Goal: Task Accomplishment & Management: Use online tool/utility

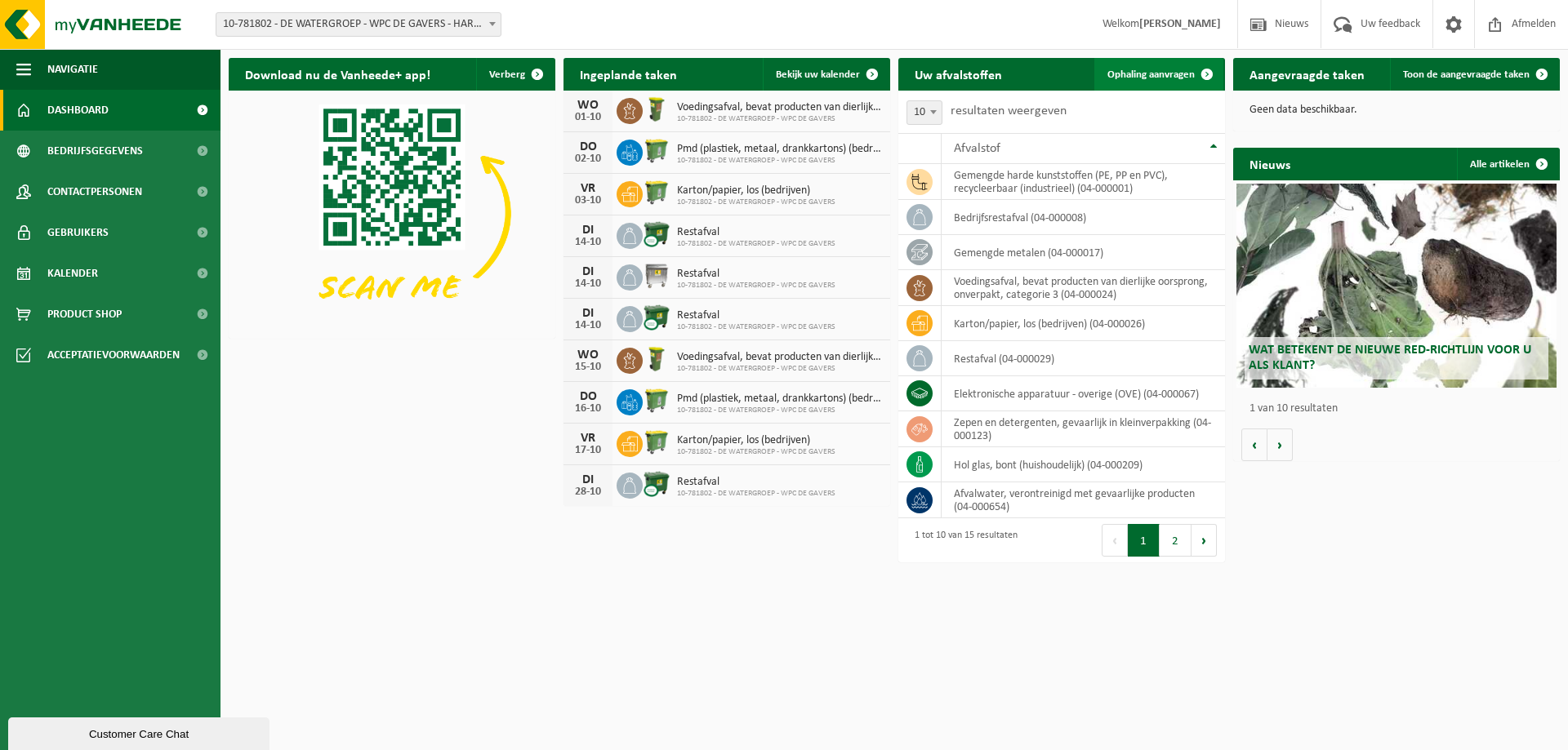
click at [1150, 75] on span "Ophaling aanvragen" at bounding box center [1151, 75] width 88 height 10
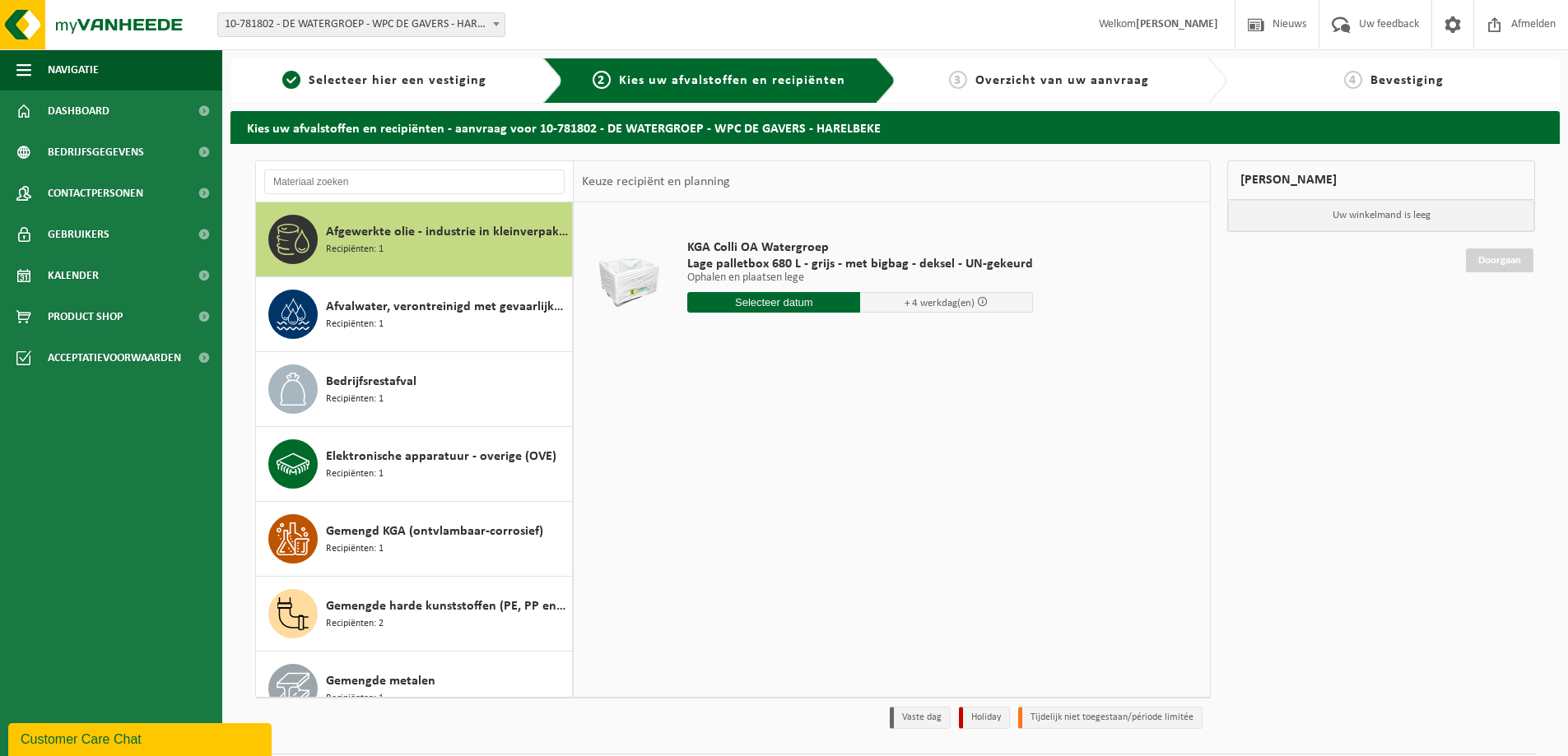
click at [477, 252] on div "Afgewerkte olie - industrie in kleinverpakking Recipiënten: 1" at bounding box center [447, 240] width 242 height 49
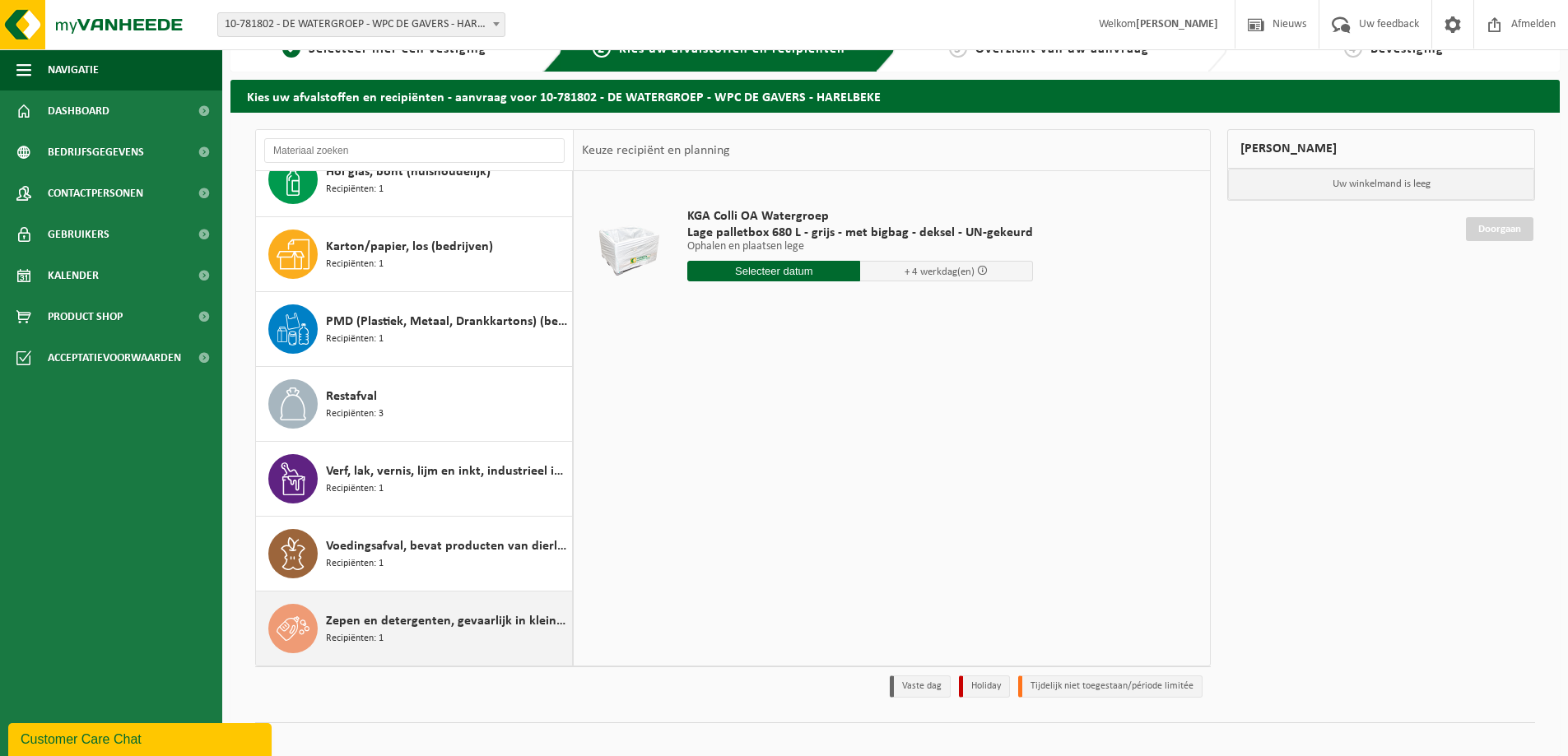
scroll to position [48, 0]
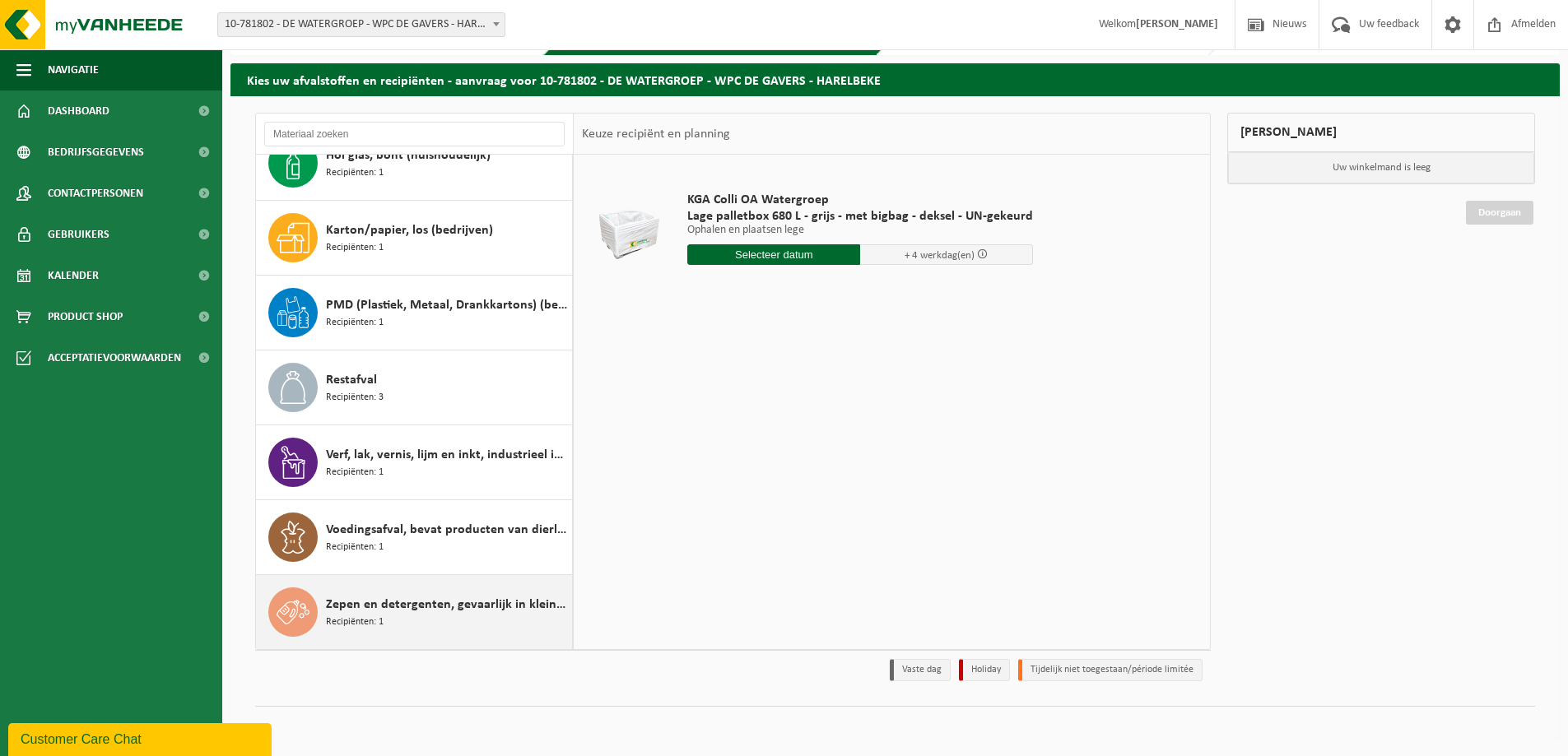
click at [422, 619] on div "Zepen en detergenten, gevaarlijk in kleinverpakking Recipiënten: 1" at bounding box center [447, 612] width 242 height 49
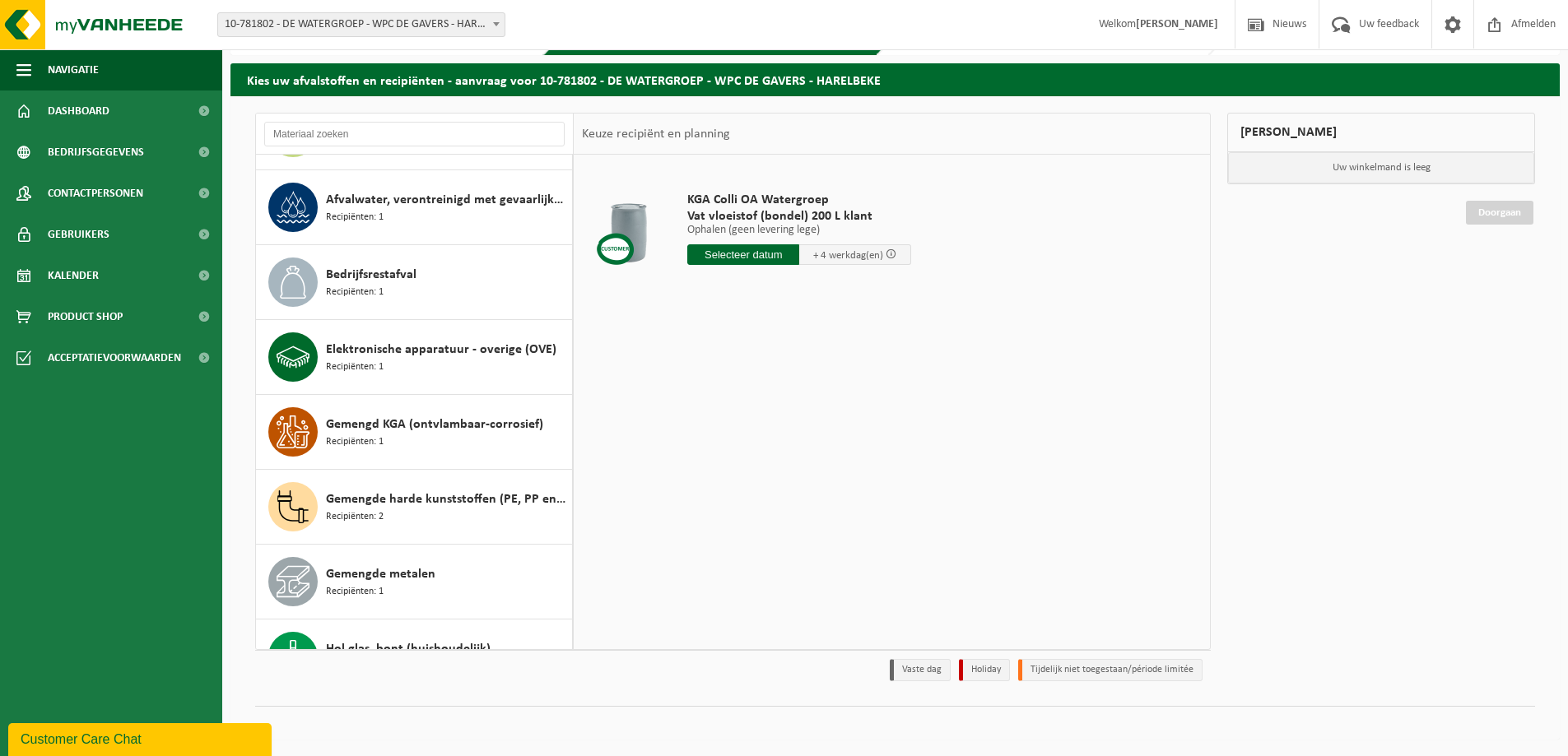
scroll to position [0, 0]
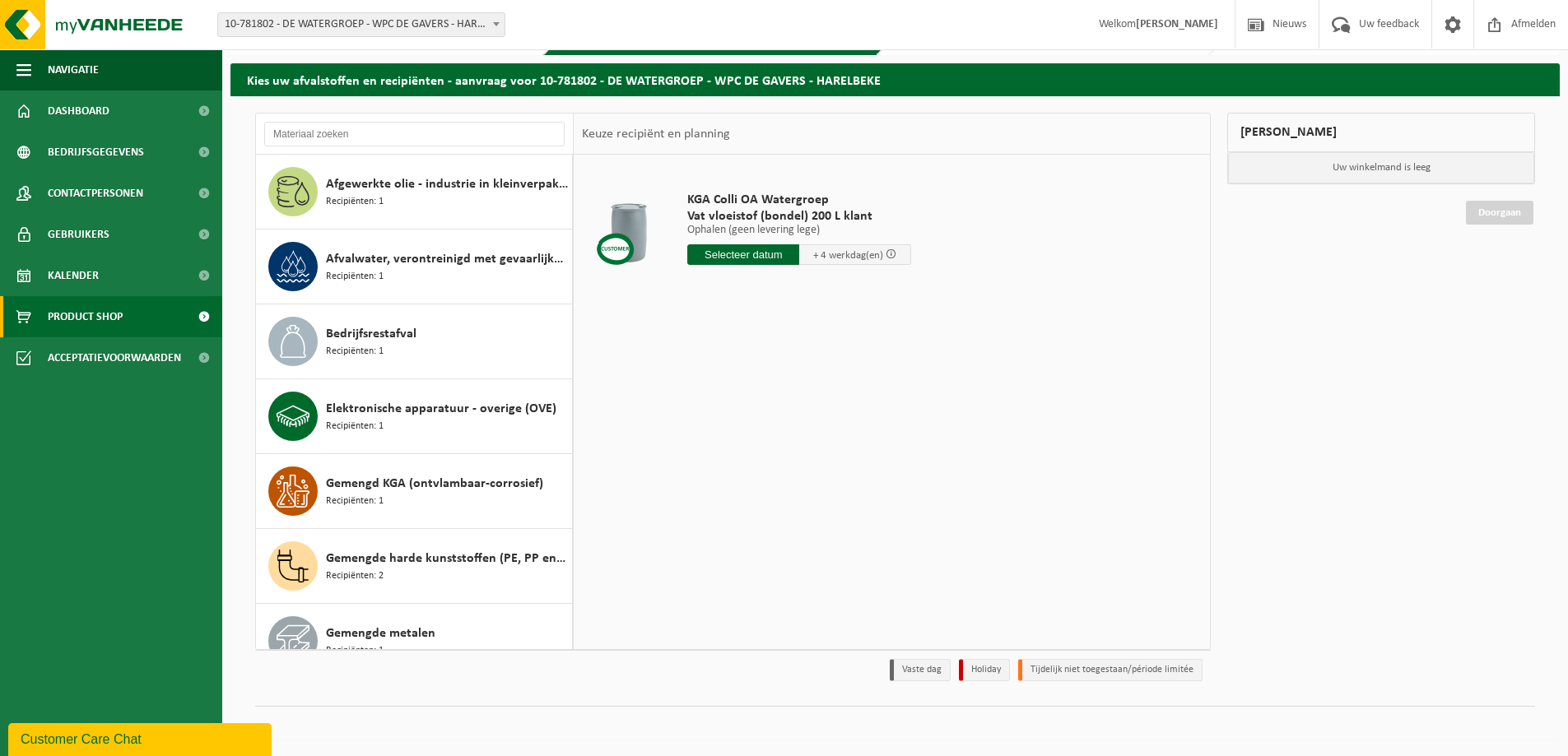
click at [65, 311] on span "Product Shop" at bounding box center [85, 316] width 75 height 41
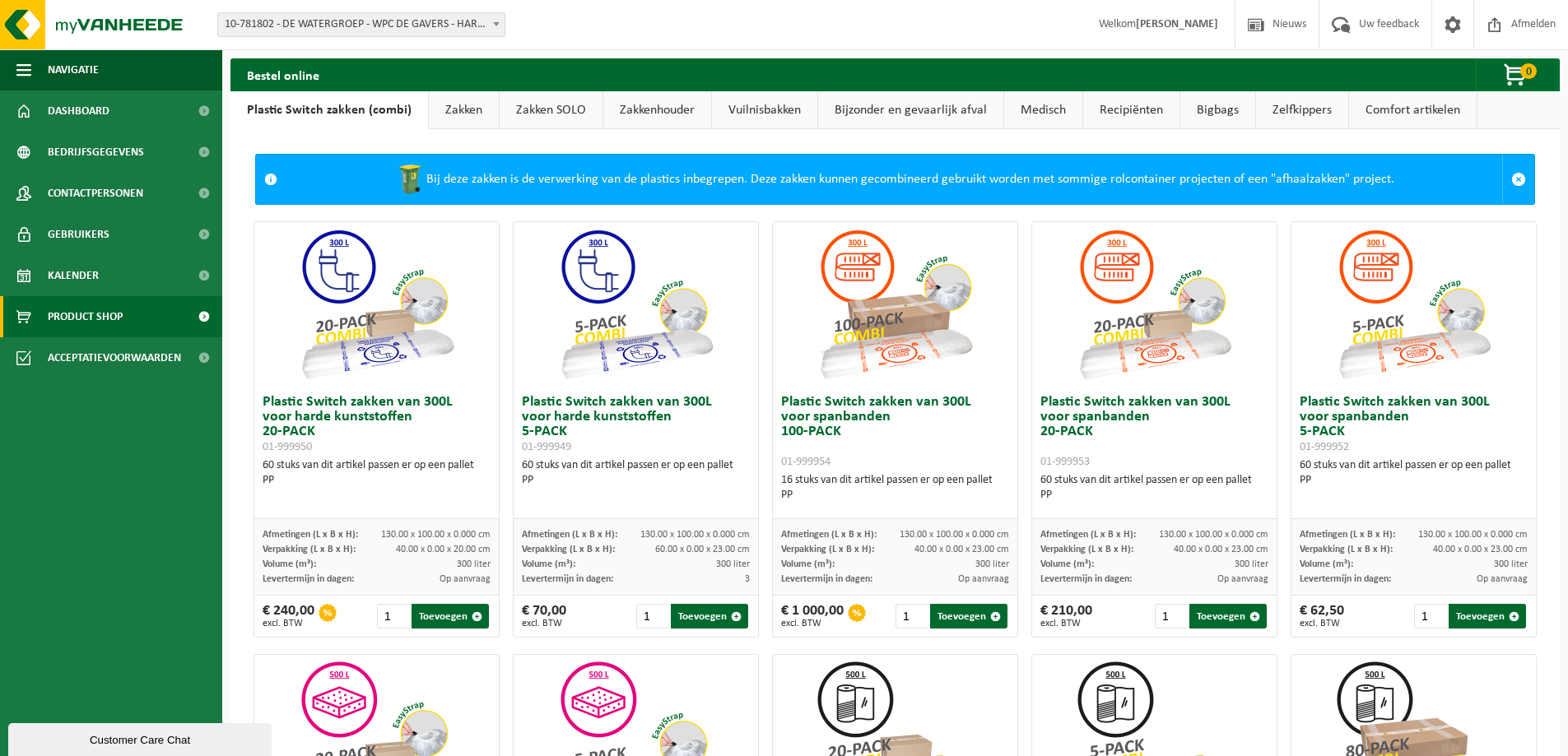
click at [855, 110] on link "Bijzonder en gevaarlijk afval" at bounding box center [911, 110] width 186 height 38
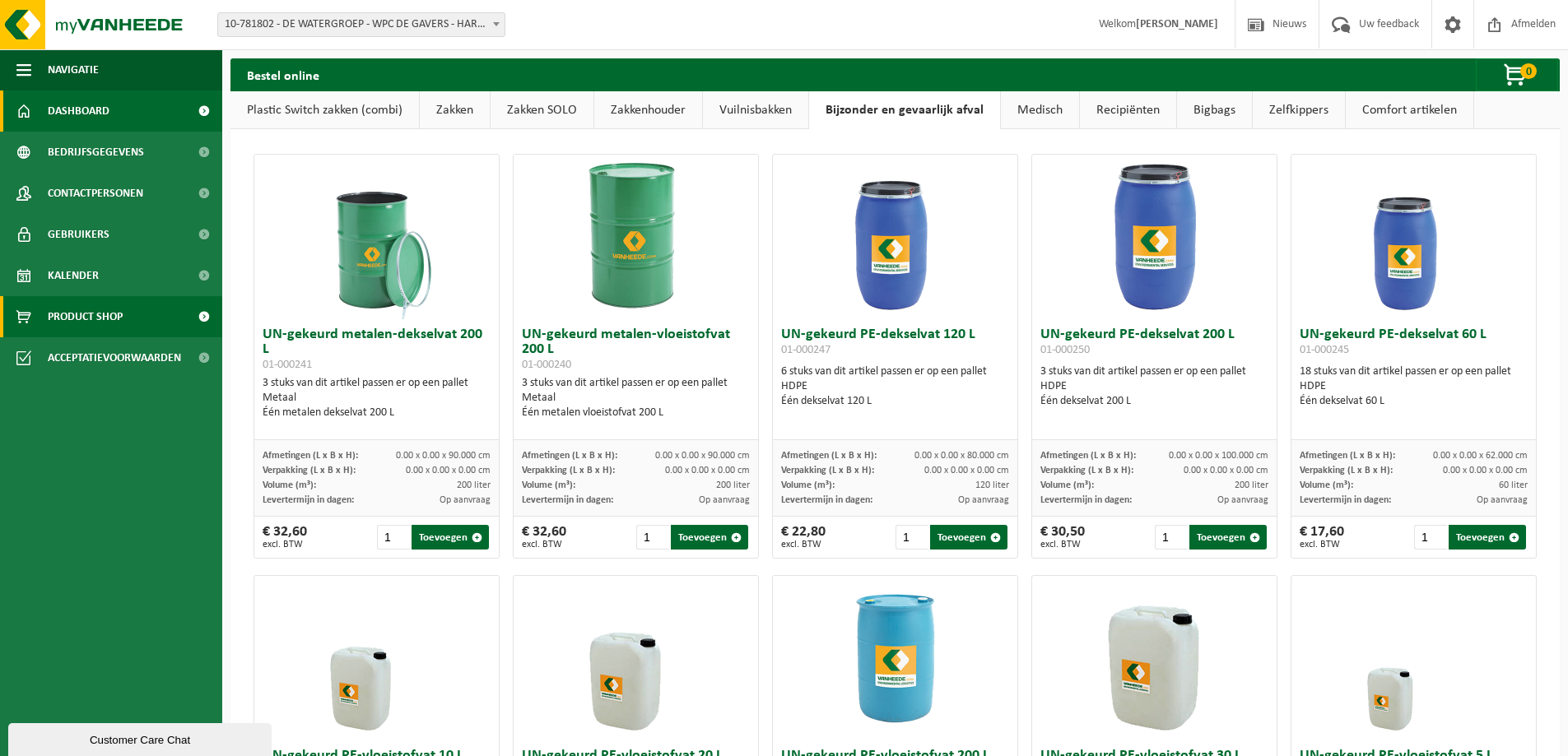
click at [118, 107] on link "Dashboard" at bounding box center [111, 110] width 223 height 41
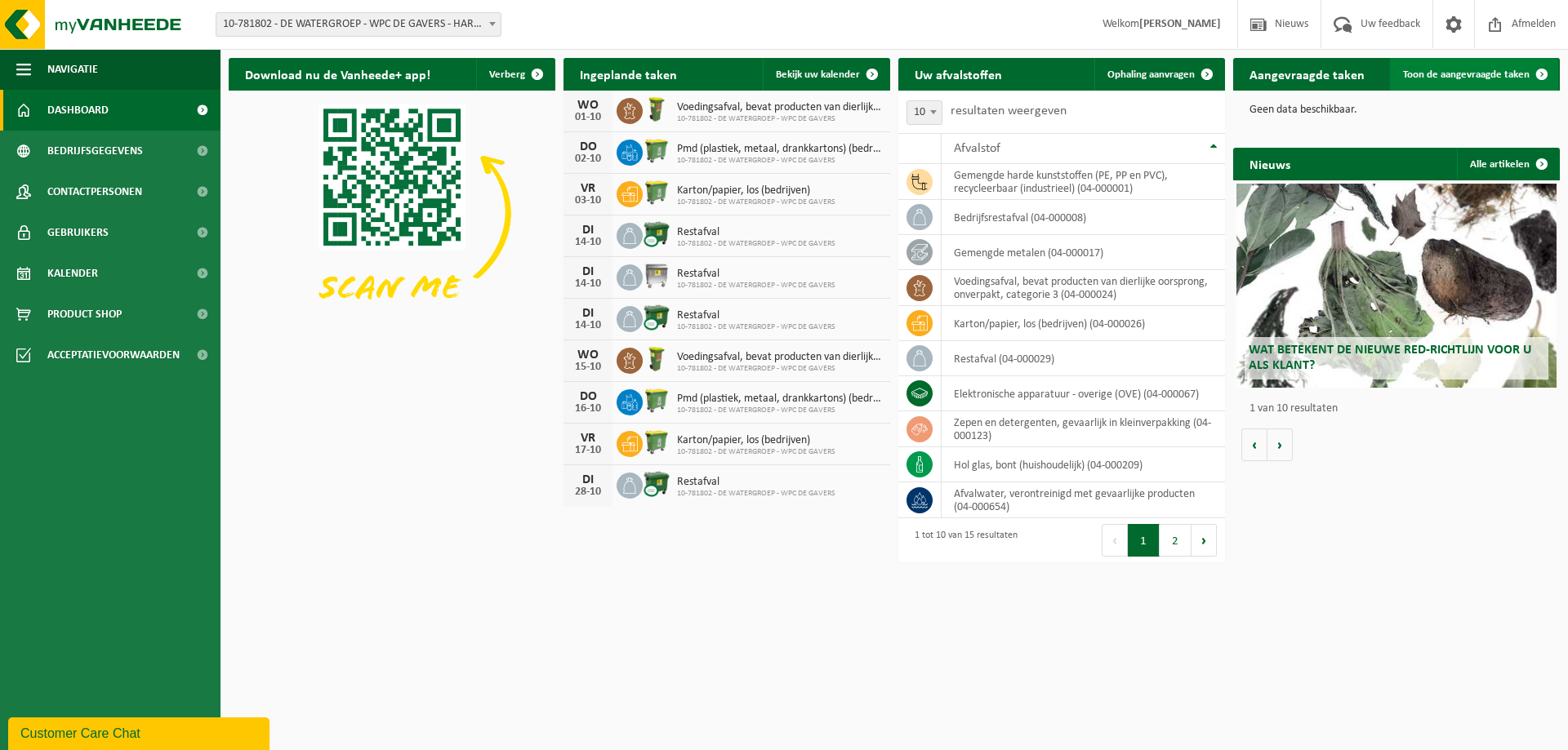
click at [1533, 74] on span at bounding box center [1542, 74] width 33 height 33
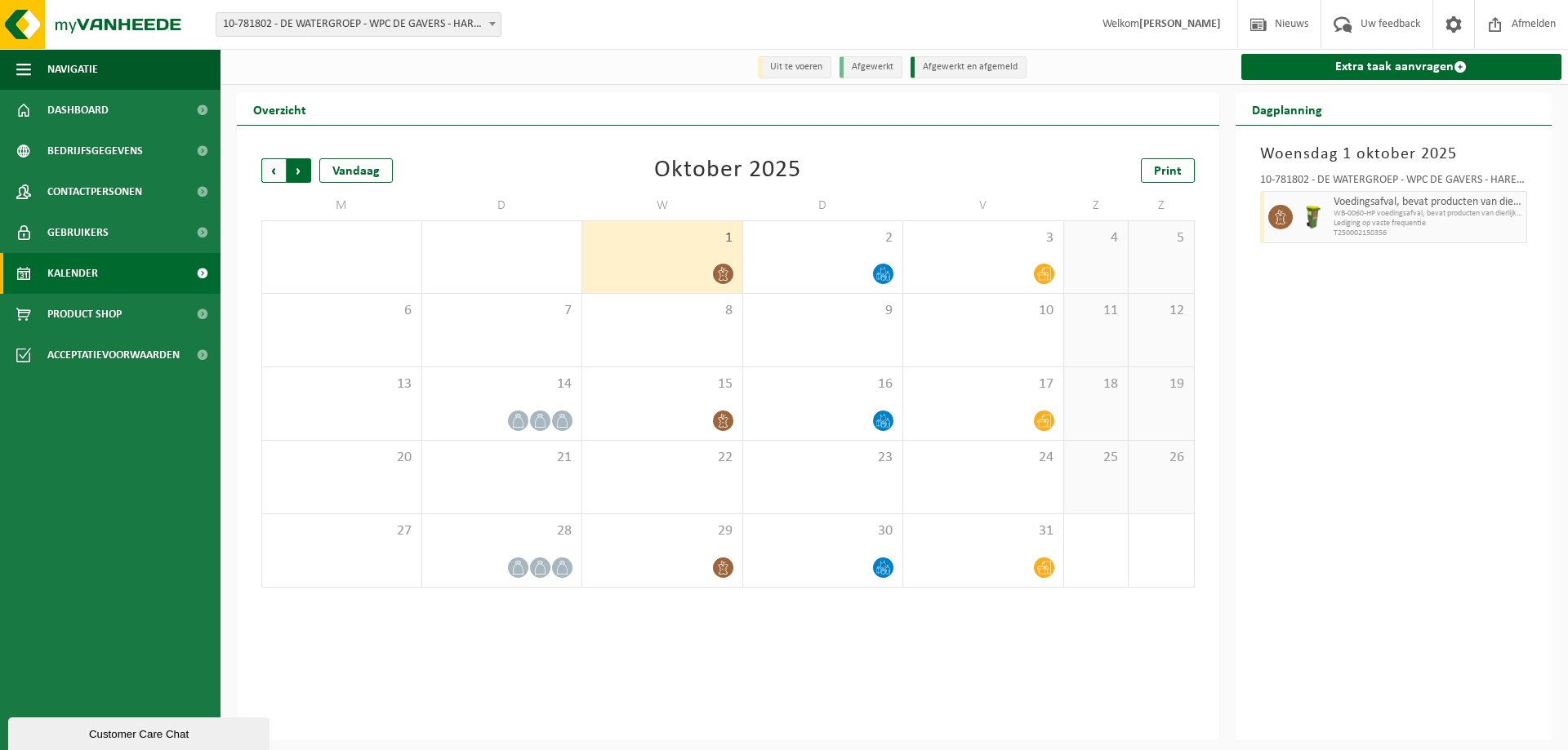
click at [273, 173] on span "Vorige" at bounding box center [274, 171] width 25 height 25
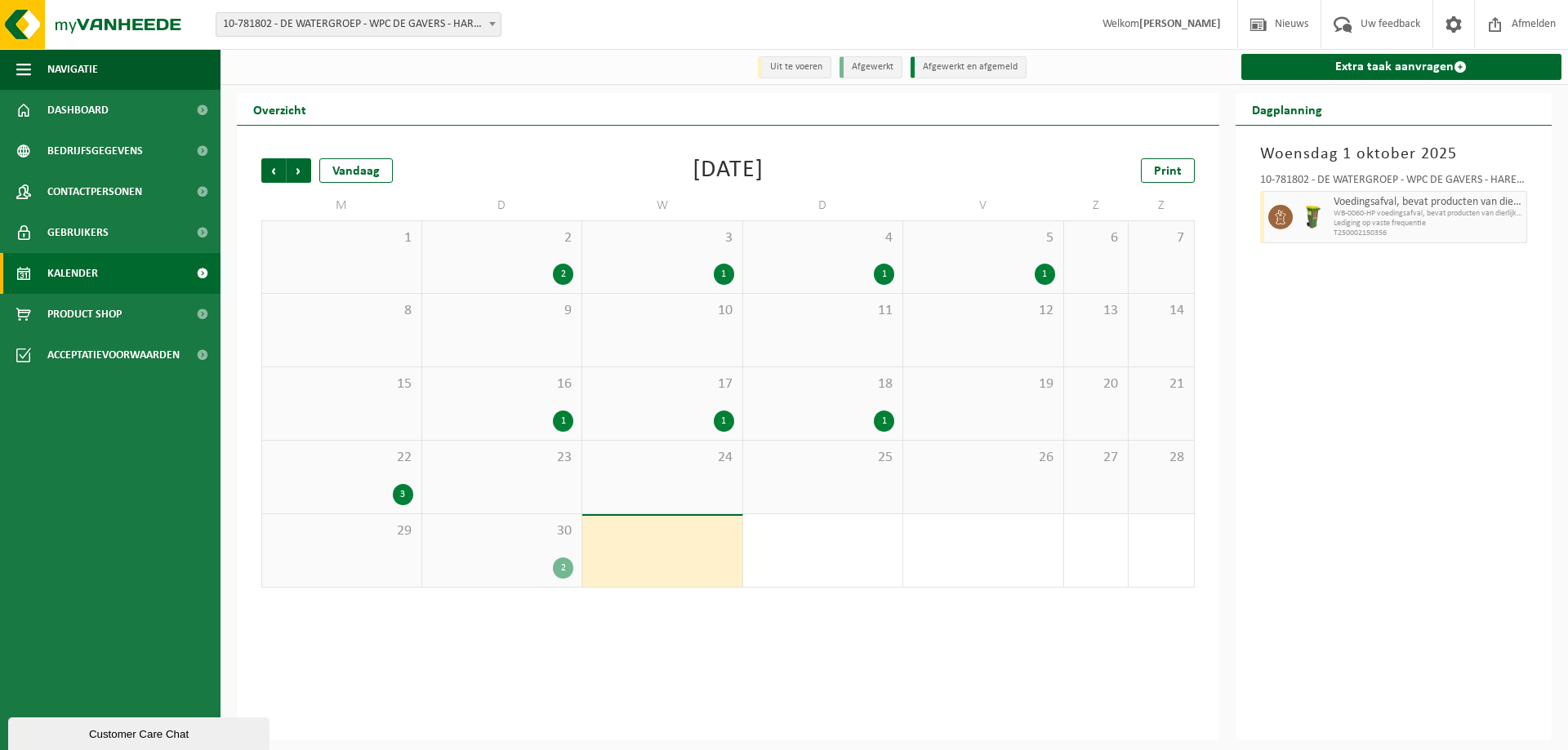
click at [556, 565] on div "2" at bounding box center [564, 568] width 21 height 21
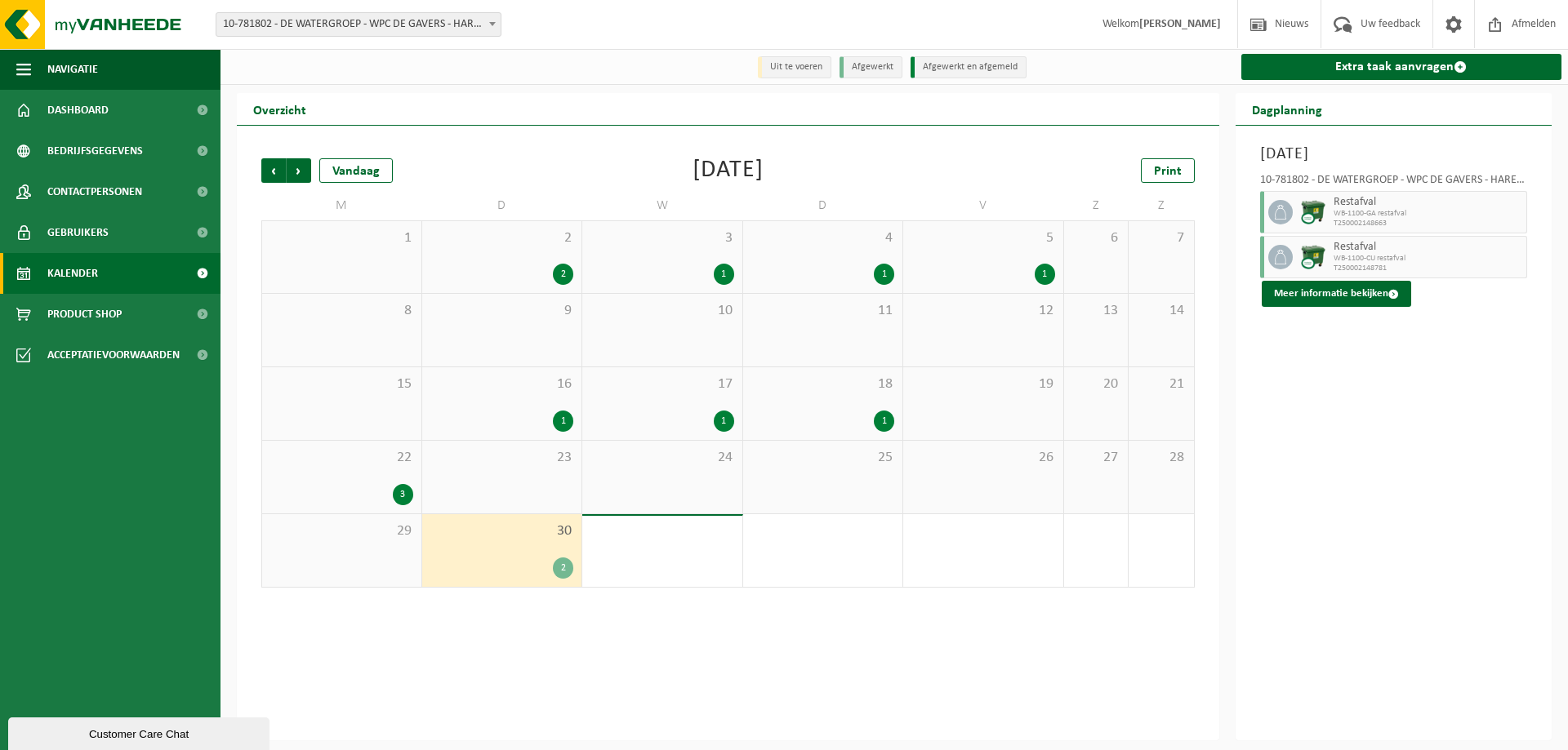
click at [565, 560] on div "2" at bounding box center [564, 568] width 21 height 21
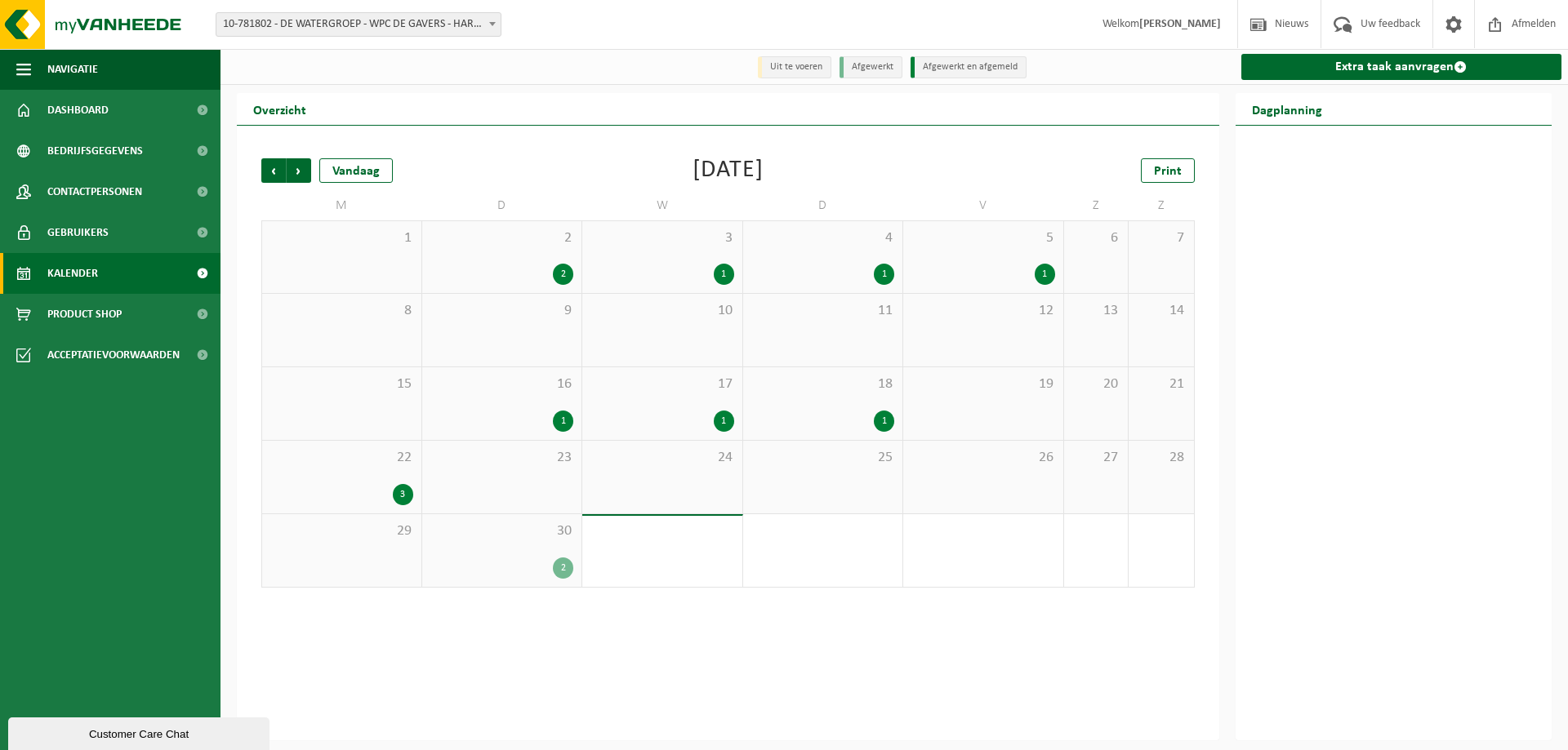
click at [378, 542] on div "29" at bounding box center [342, 550] width 160 height 73
click at [549, 563] on div "2" at bounding box center [502, 568] width 143 height 21
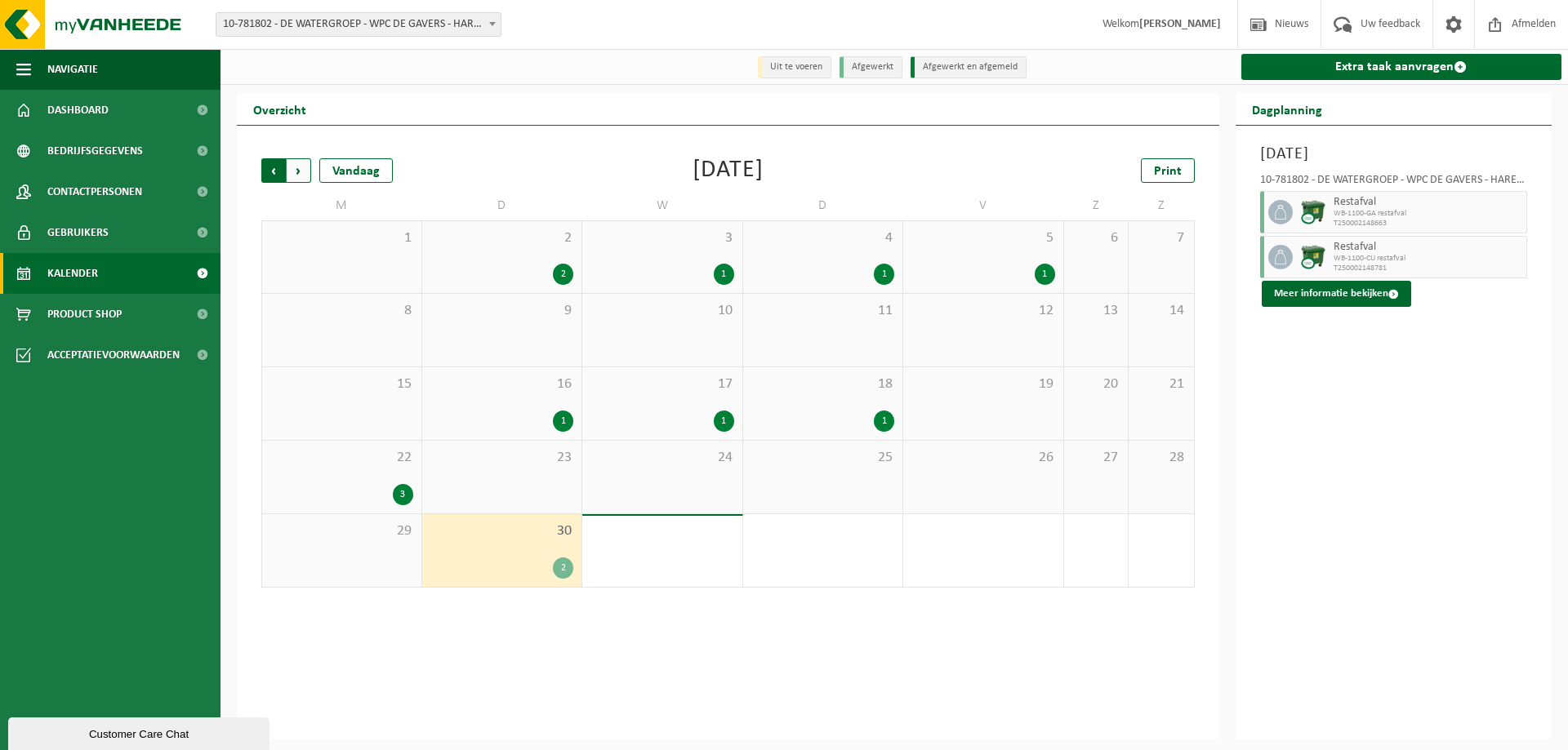
click at [302, 178] on span "Volgende" at bounding box center [299, 171] width 25 height 25
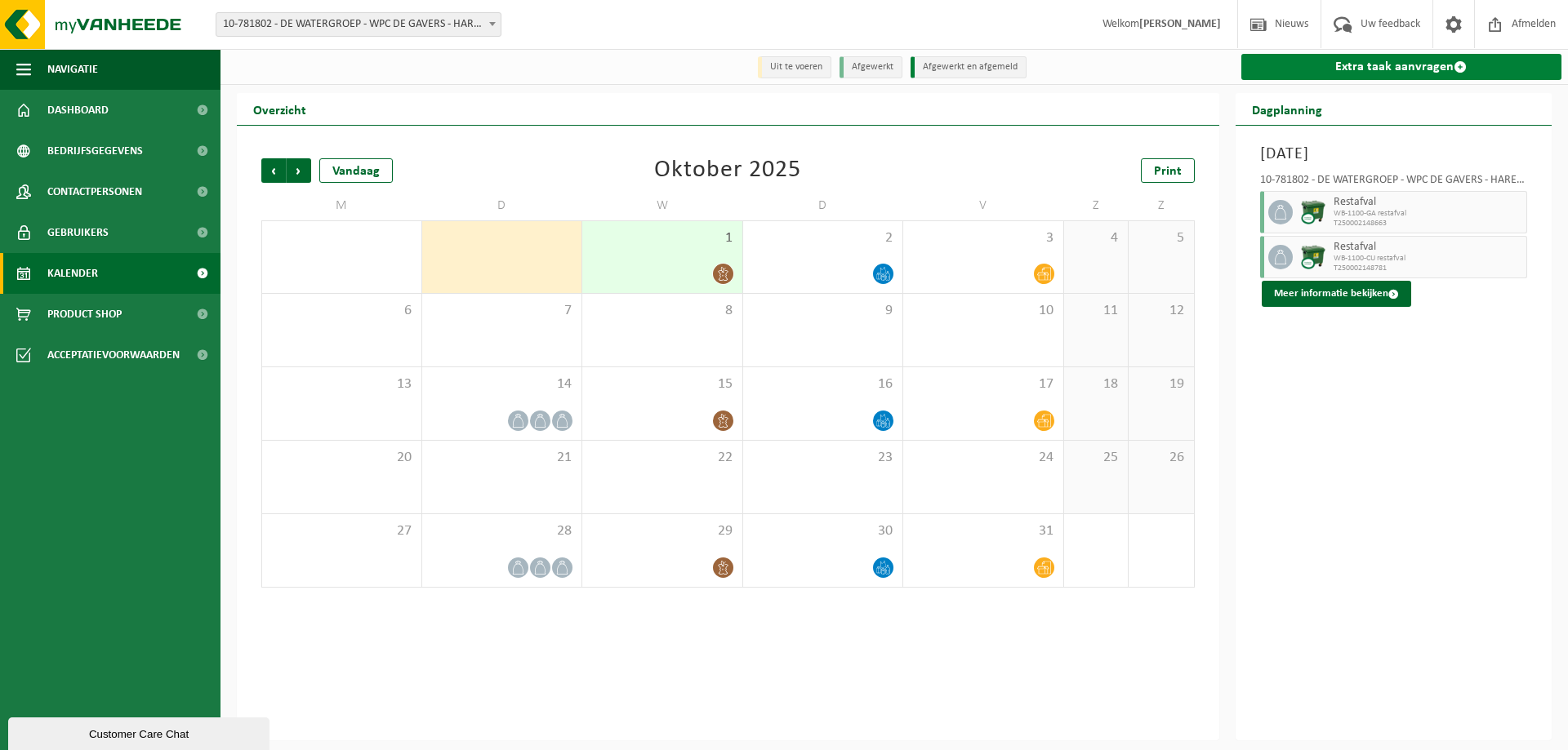
click at [1399, 64] on link "Extra taak aanvragen" at bounding box center [1402, 67] width 321 height 26
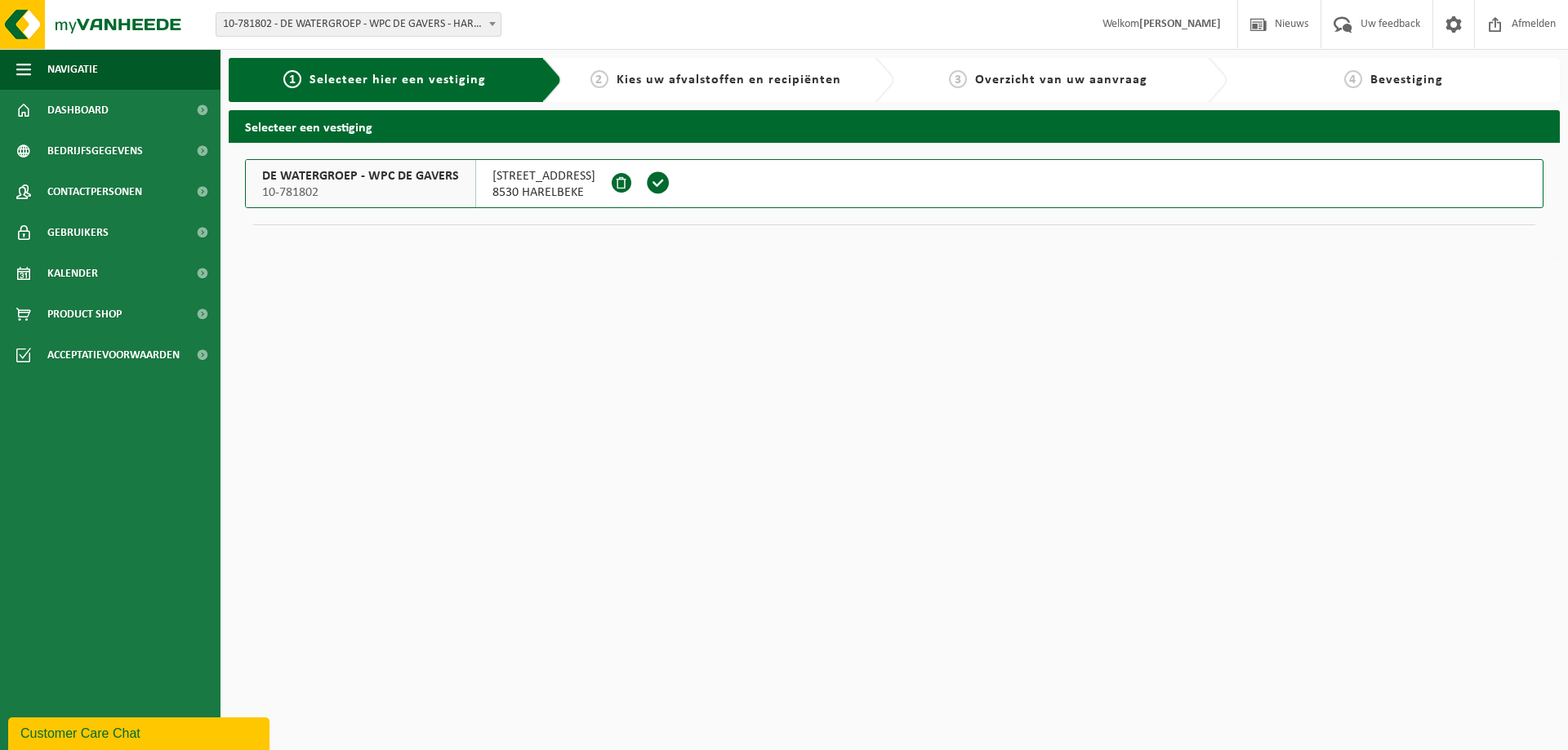
click at [656, 185] on span at bounding box center [658, 183] width 25 height 25
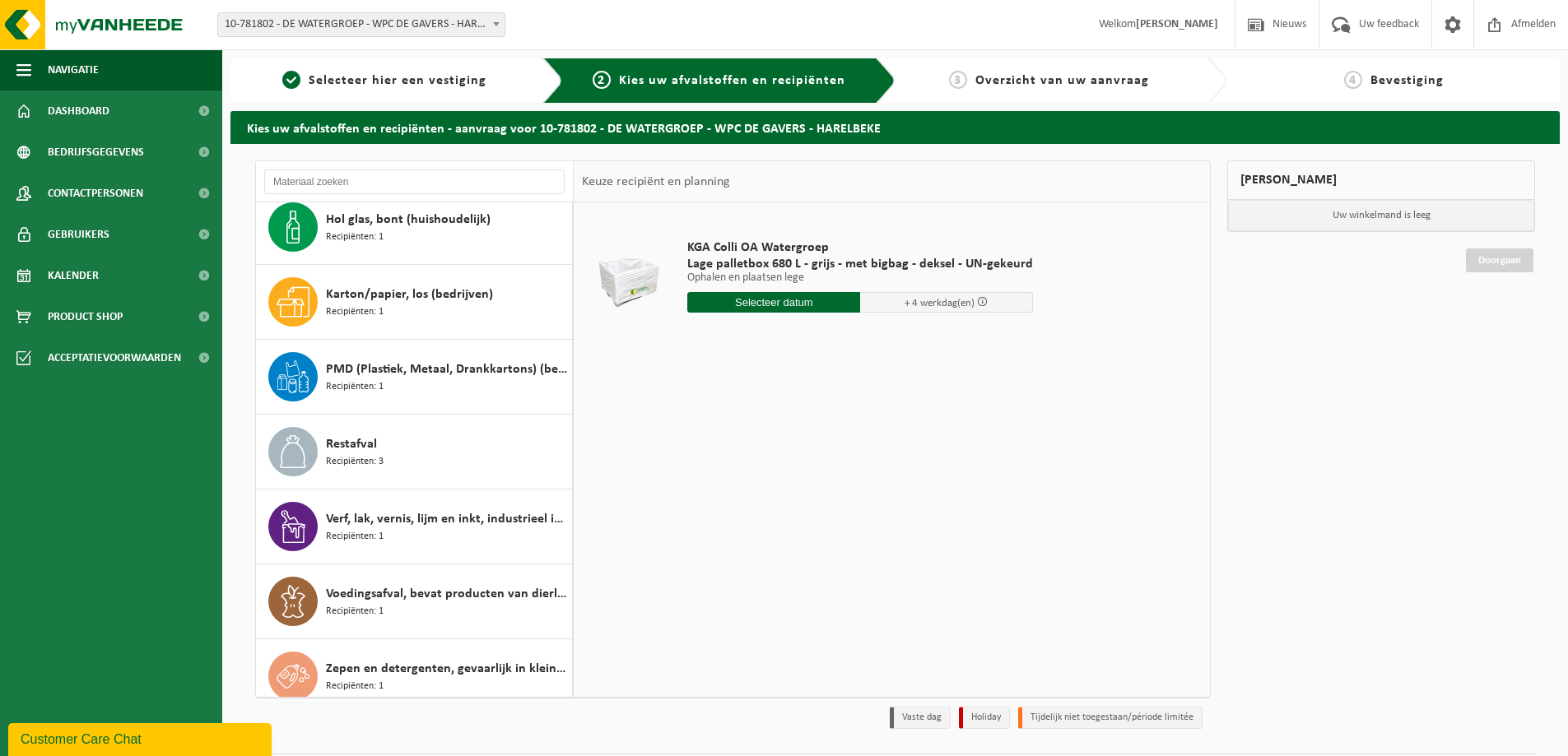
scroll to position [552, 0]
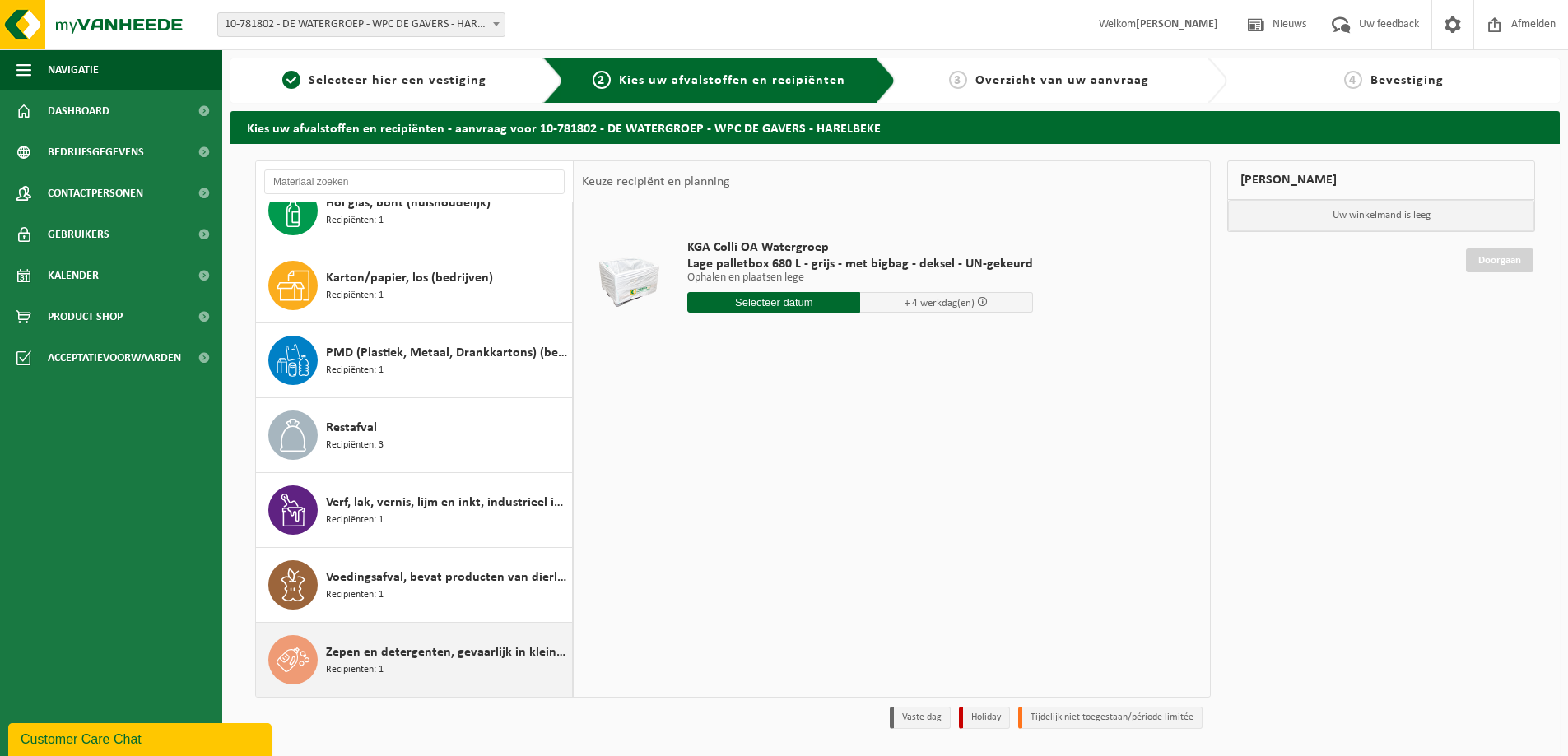
click at [428, 653] on span "Zepen en detergenten, gevaarlijk in kleinverpakking" at bounding box center [447, 652] width 242 height 20
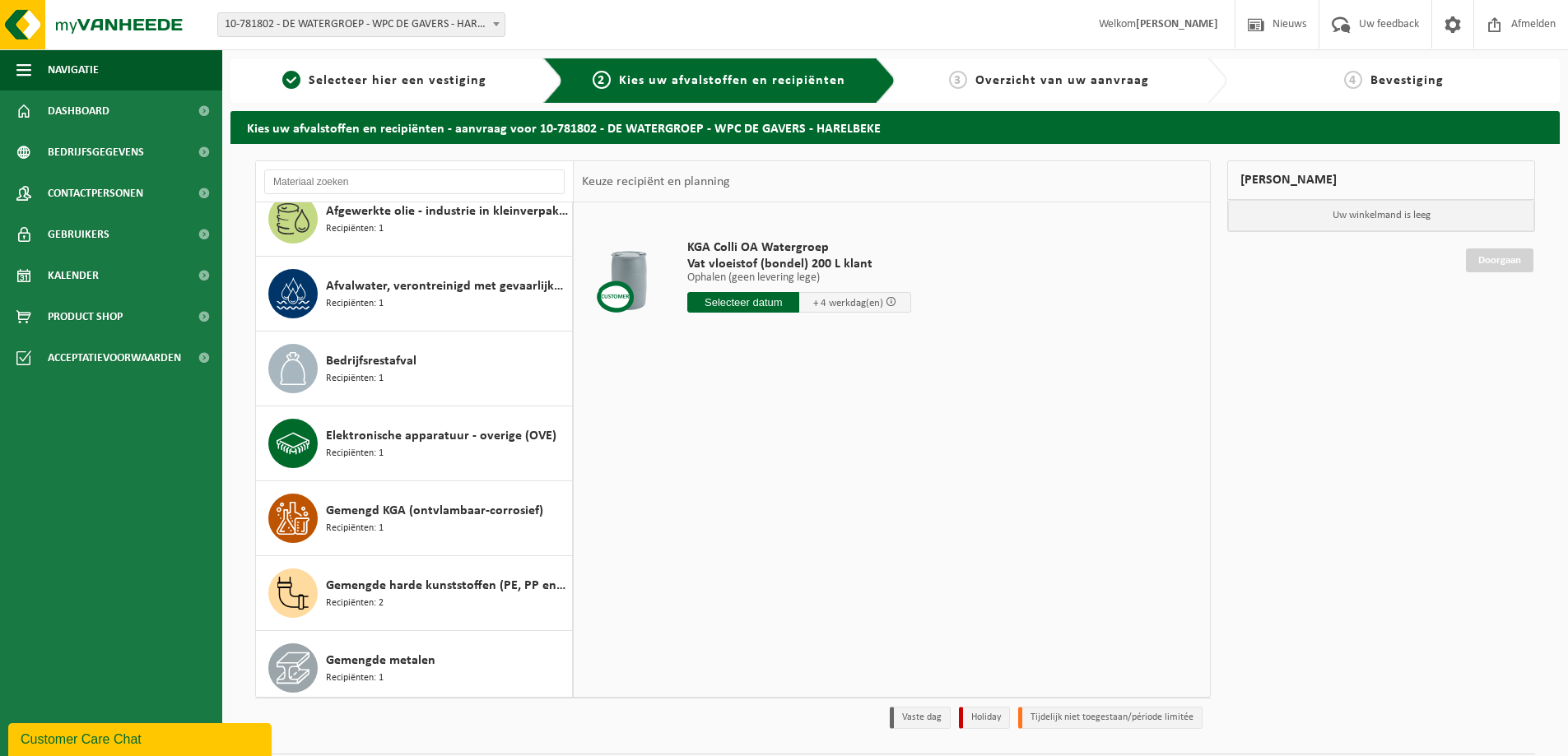
scroll to position [0, 0]
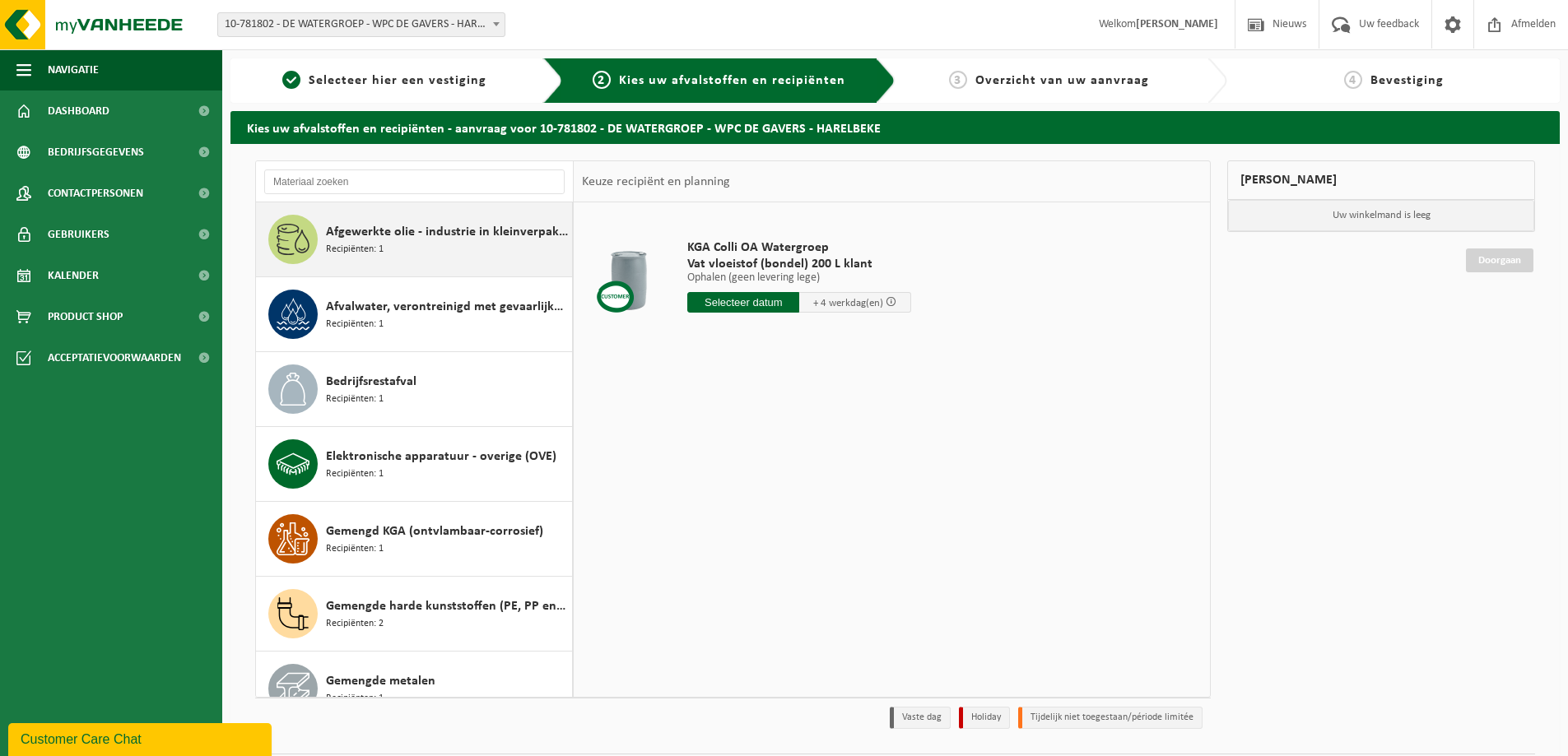
click at [436, 233] on span "Afgewerkte olie - industrie in kleinverpakking" at bounding box center [447, 232] width 242 height 20
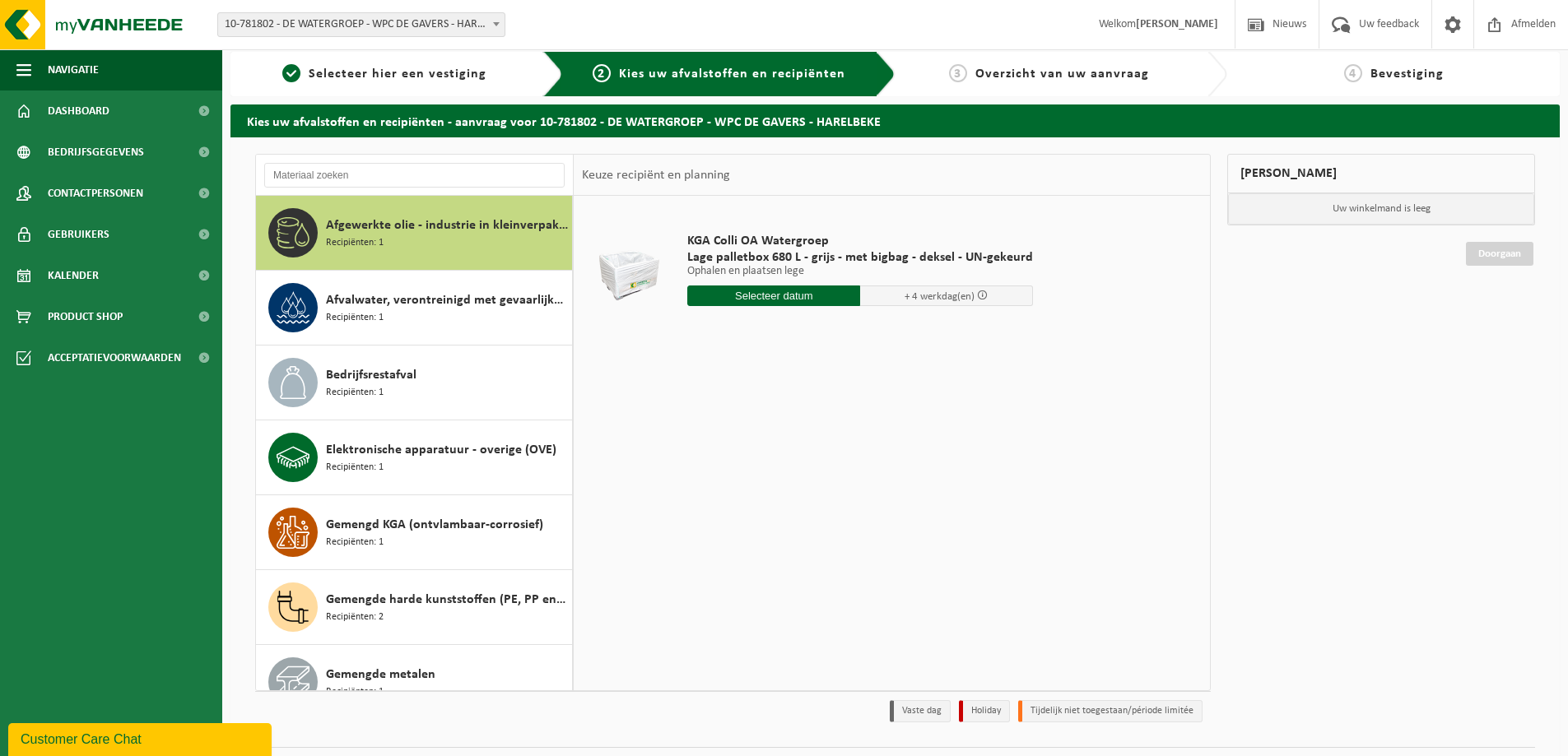
scroll to position [48, 0]
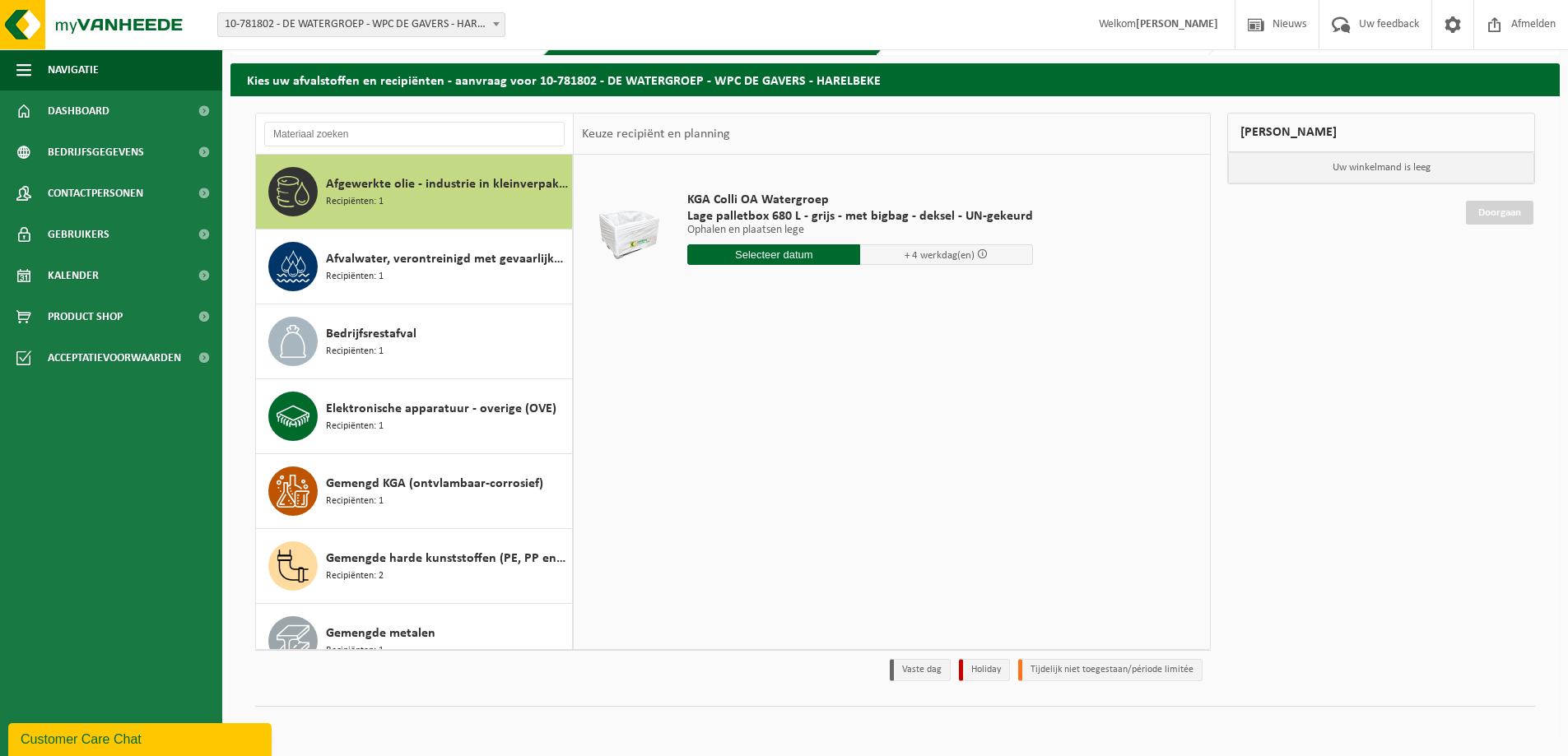
click at [117, 735] on div "Customer Care Chat" at bounding box center [140, 739] width 239 height 20
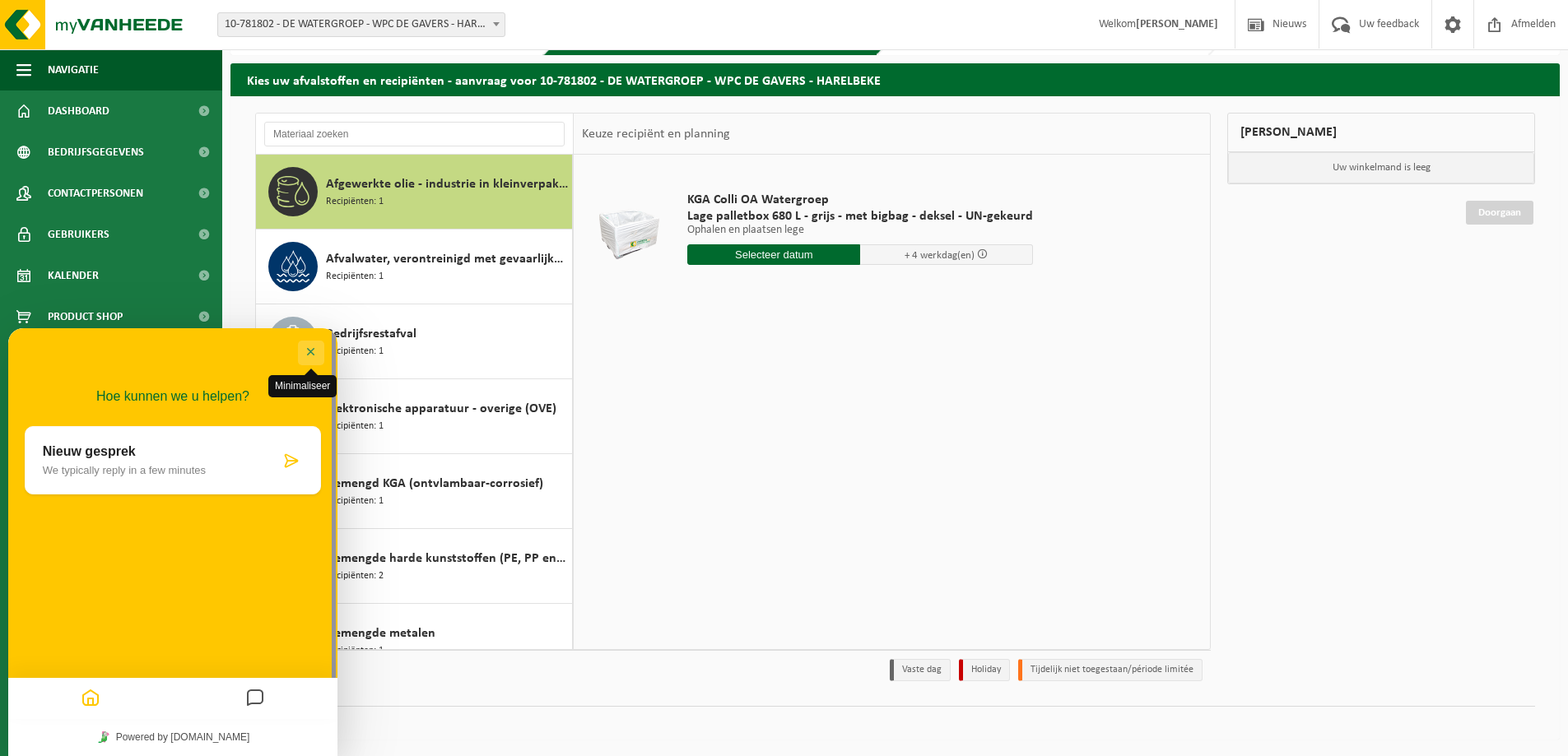
click at [314, 354] on button "Minimaliseer" at bounding box center [311, 353] width 27 height 25
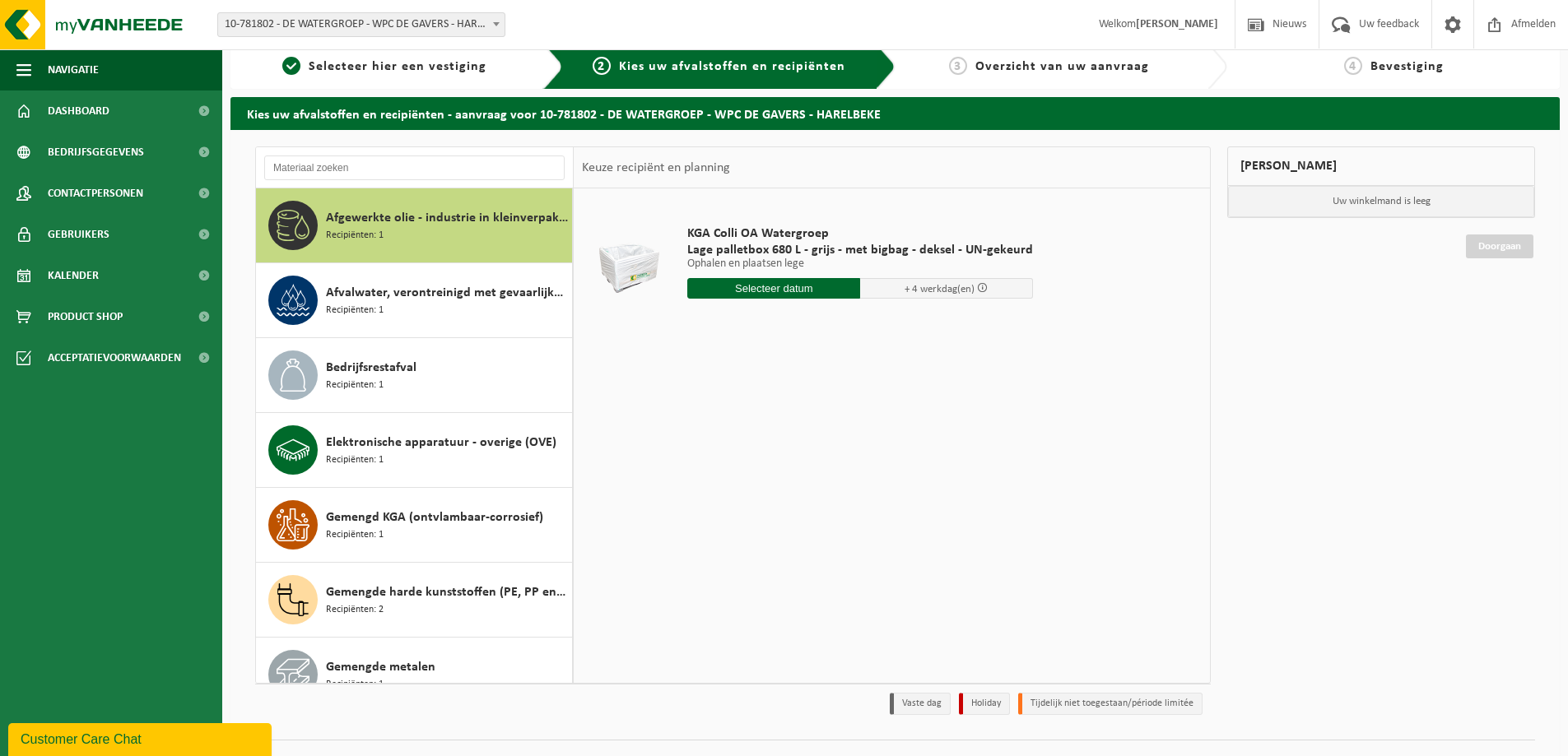
scroll to position [0, 0]
